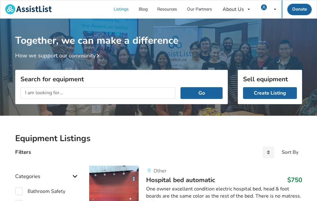
click at [266, 5] on img at bounding box center [264, 7] width 6 height 6
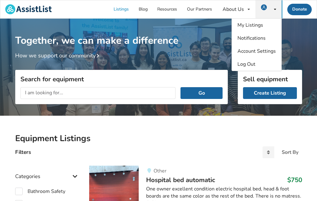
click at [267, 4] on img at bounding box center [264, 7] width 6 height 6
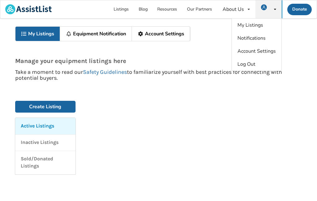
click at [240, 24] on span "My Listings" at bounding box center [250, 25] width 26 height 7
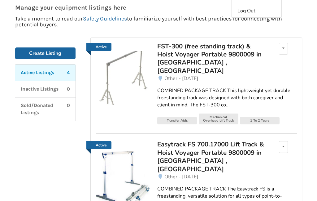
scroll to position [53, 0]
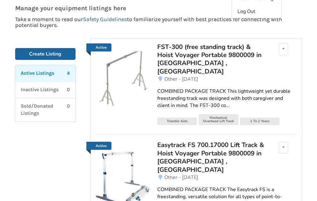
click at [168, 54] on div "FST-300 (free standing track) & Hoist Voyager Portable 9800009 in [GEOGRAPHIC_D…" at bounding box center [211, 59] width 108 height 33
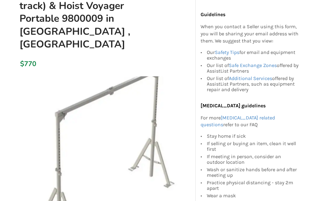
scroll to position [74, 0]
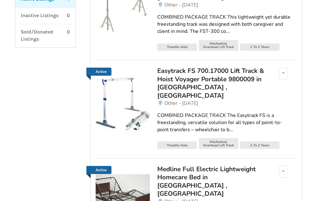
scroll to position [128, 0]
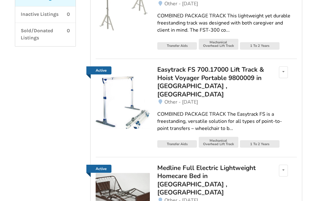
click at [170, 66] on div "Easytrack FS 700.17000 Lift Track & Hoist Voyager Portable 9800009 in [GEOGRAPH…" at bounding box center [211, 81] width 108 height 33
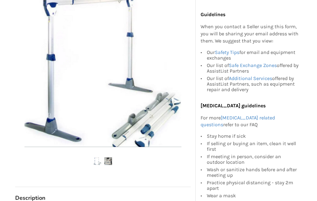
scroll to position [175, 0]
